Goal: Navigation & Orientation: Find specific page/section

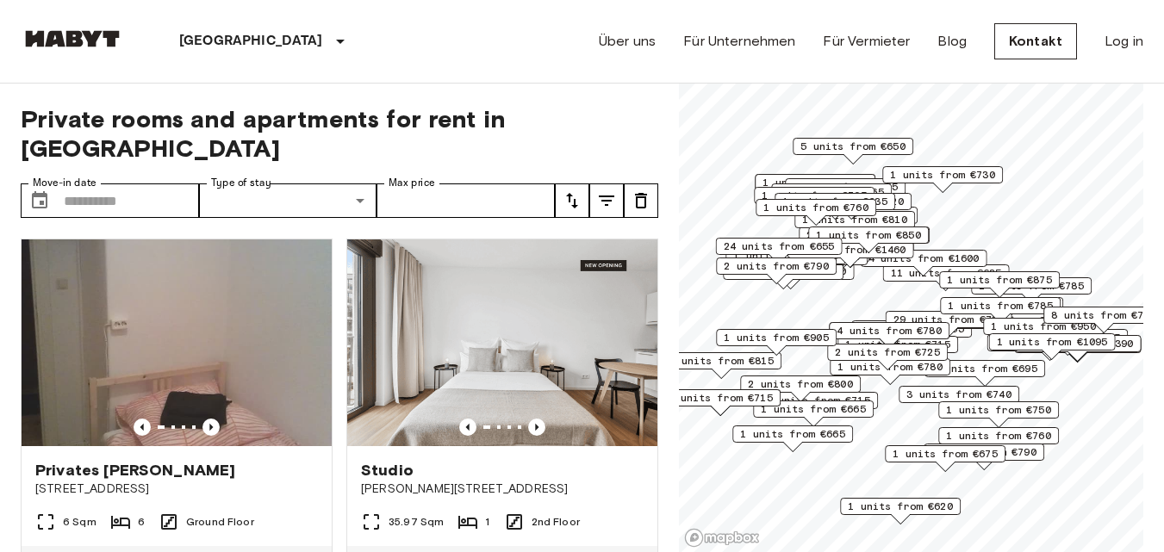
scroll to position [345, 0]
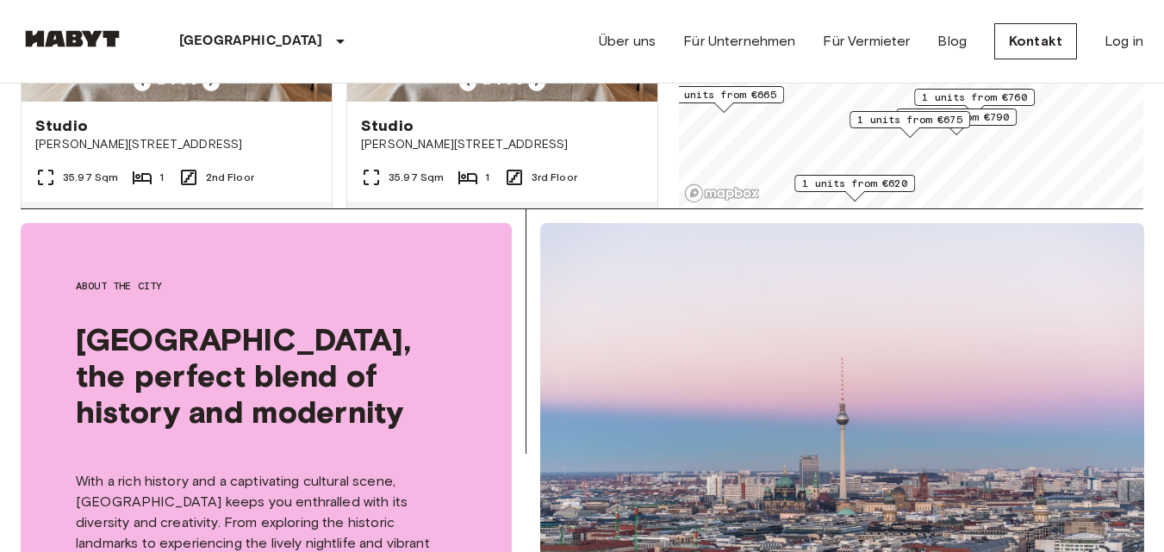
scroll to position [90, 0]
